Goal: Task Accomplishment & Management: Manage account settings

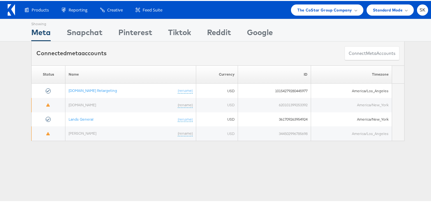
click at [424, 14] on div "Products Product Catalogs Enhance Your Product Catalog, Map Them to Publishers,…" at bounding box center [218, 9] width 436 height 18
click at [421, 10] on span "SK" at bounding box center [423, 9] width 6 height 4
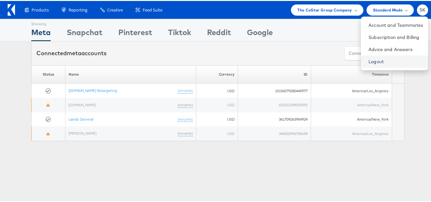
click at [369, 61] on link "Logout" at bounding box center [396, 60] width 55 height 6
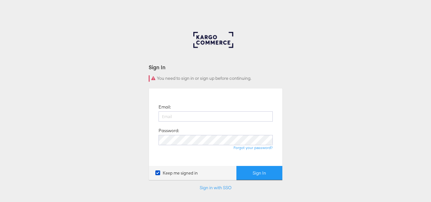
type input "[PERSON_NAME][EMAIL_ADDRESS][DOMAIN_NAME]"
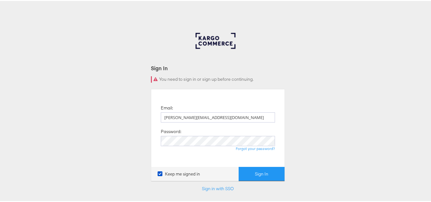
click at [258, 175] on button "Sign In" at bounding box center [262, 173] width 46 height 14
